Goal: Task Accomplishment & Management: Manage account settings

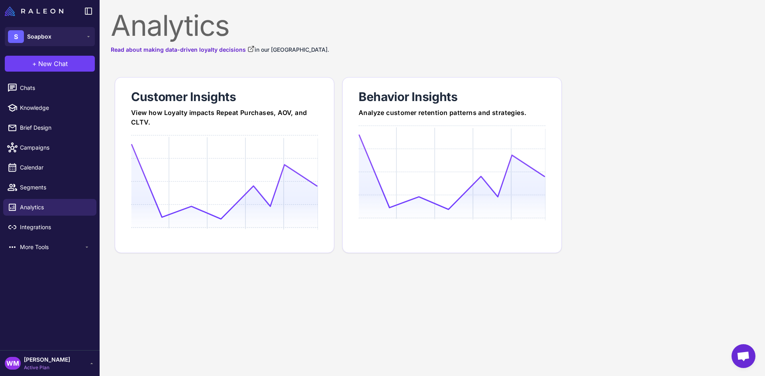
click at [85, 362] on div "WM [PERSON_NAME] Active Plan" at bounding box center [50, 364] width 90 height 16
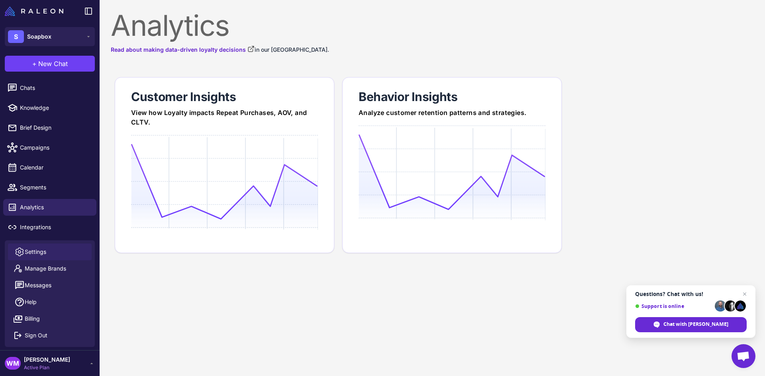
click at [39, 253] on span "Settings" at bounding box center [36, 252] width 22 height 9
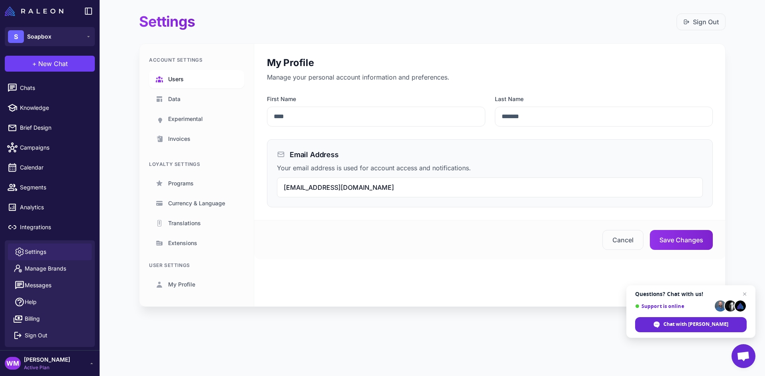
click at [181, 80] on span "Users" at bounding box center [176, 79] width 16 height 9
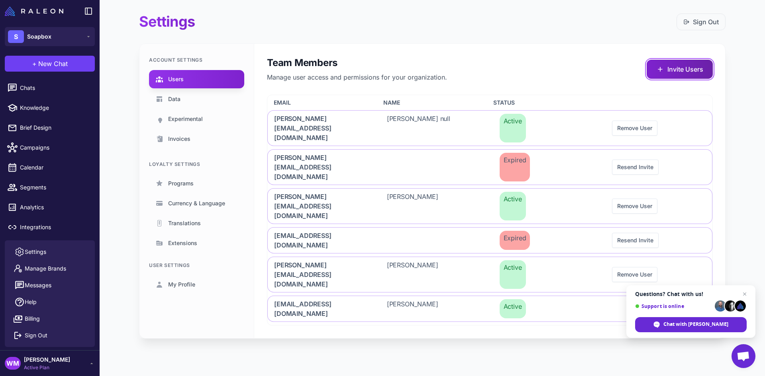
click at [658, 68] on icon at bounding box center [660, 69] width 8 height 8
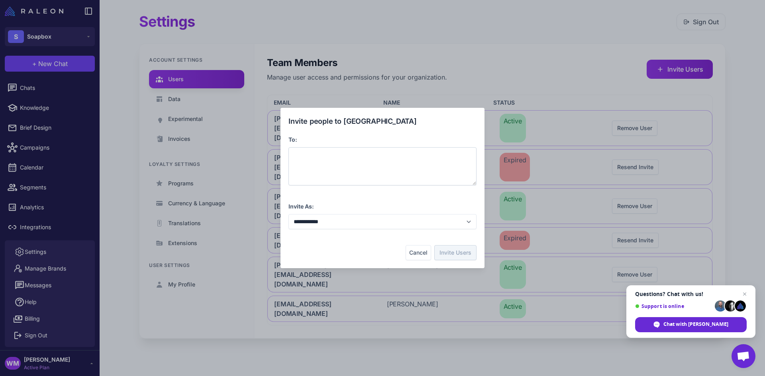
click at [373, 161] on div at bounding box center [382, 166] width 188 height 38
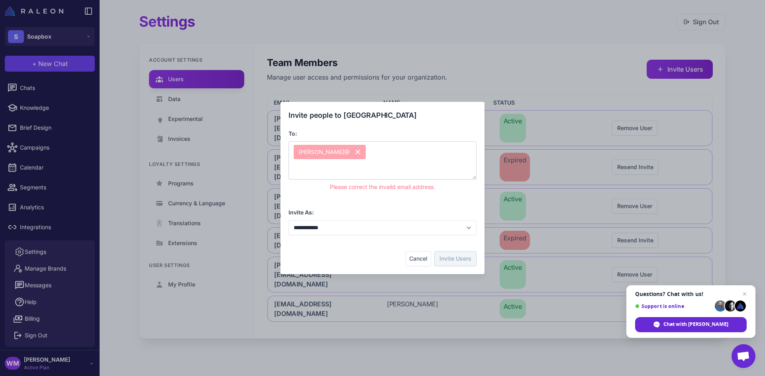
click at [355, 151] on icon at bounding box center [358, 152] width 6 height 6
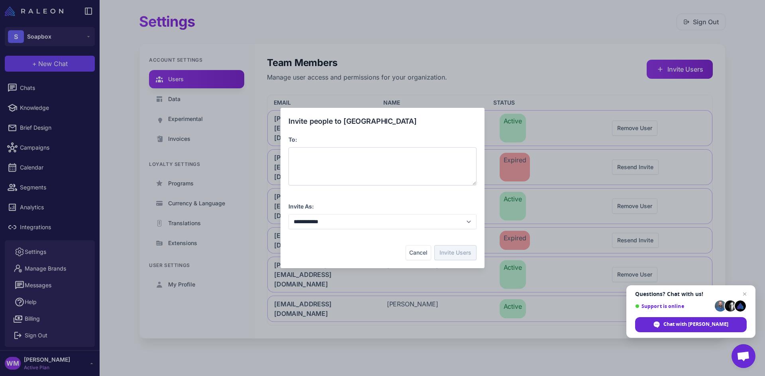
click at [312, 152] on div at bounding box center [382, 166] width 188 height 38
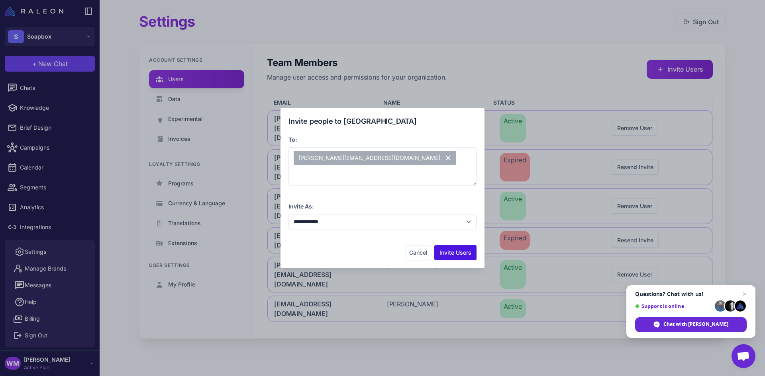
click at [452, 256] on button "Invite Users" at bounding box center [455, 252] width 42 height 15
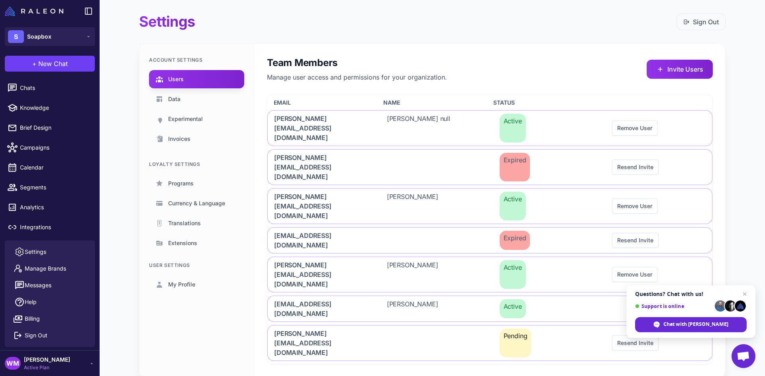
click at [224, 337] on div "Settings Sign Out Account Settings Users Data Experimental Invoices Loyalty Set…" at bounding box center [432, 188] width 665 height 376
click at [106, 219] on main "Settings Sign Out Account Settings Users Data Experimental Invoices Loyalty Set…" at bounding box center [432, 202] width 665 height 404
